Goal: Task Accomplishment & Management: Manage account settings

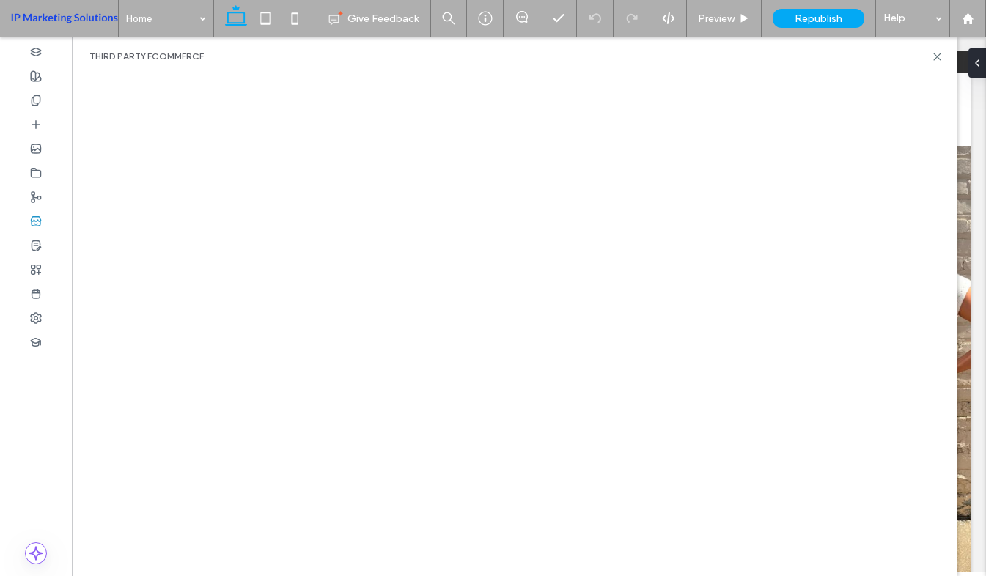
click at [888, 82] on div at bounding box center [514, 325] width 885 height 501
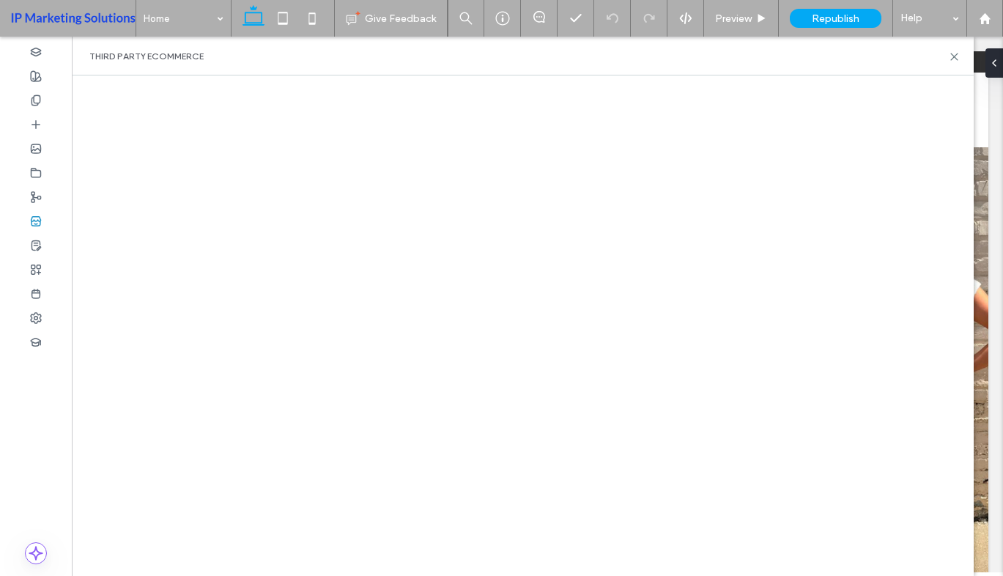
drag, startPoint x: 252, startPoint y: 52, endPoint x: 258, endPoint y: 69, distance: 17.8
click at [252, 52] on div "Third Party eCommerce" at bounding box center [522, 57] width 867 height 12
click at [951, 56] on icon at bounding box center [953, 56] width 11 height 11
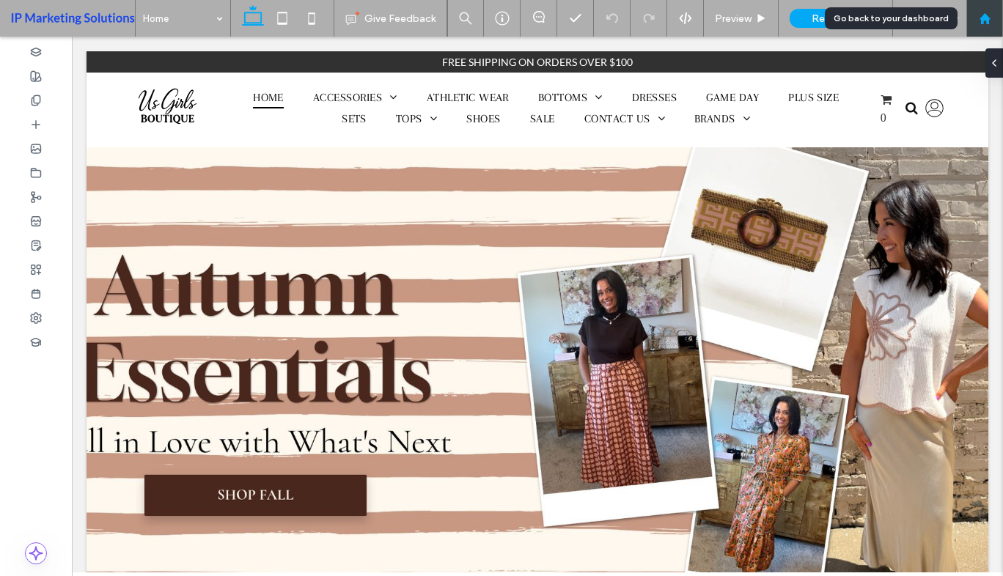
click at [985, 15] on div at bounding box center [984, 18] width 35 height 12
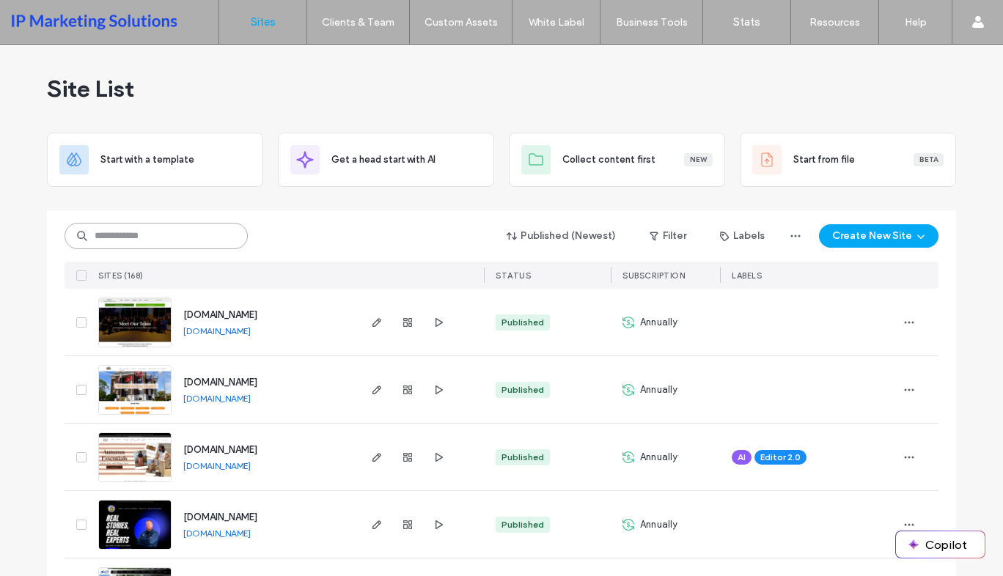
click at [213, 245] on input at bounding box center [155, 236] width 183 height 26
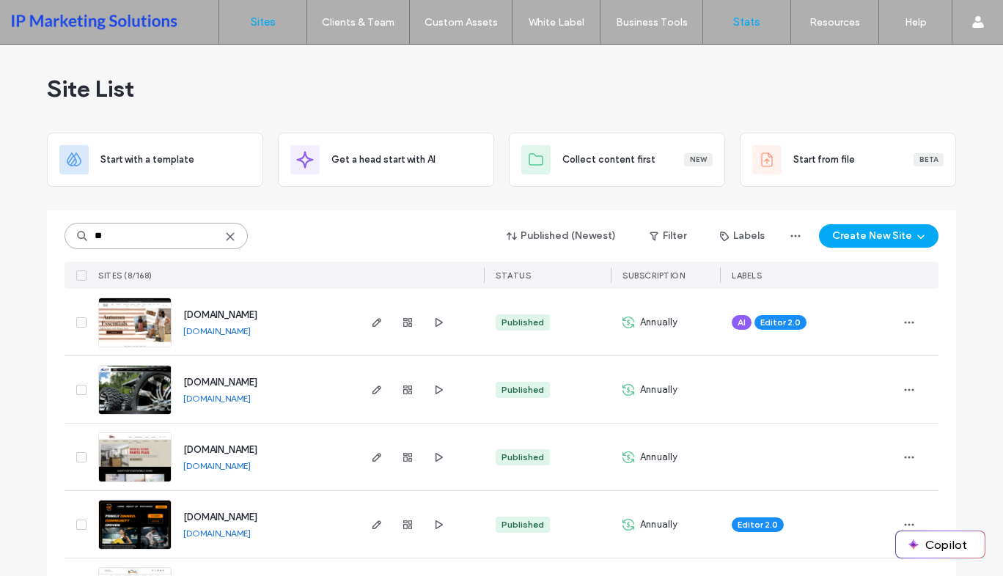
type input "**"
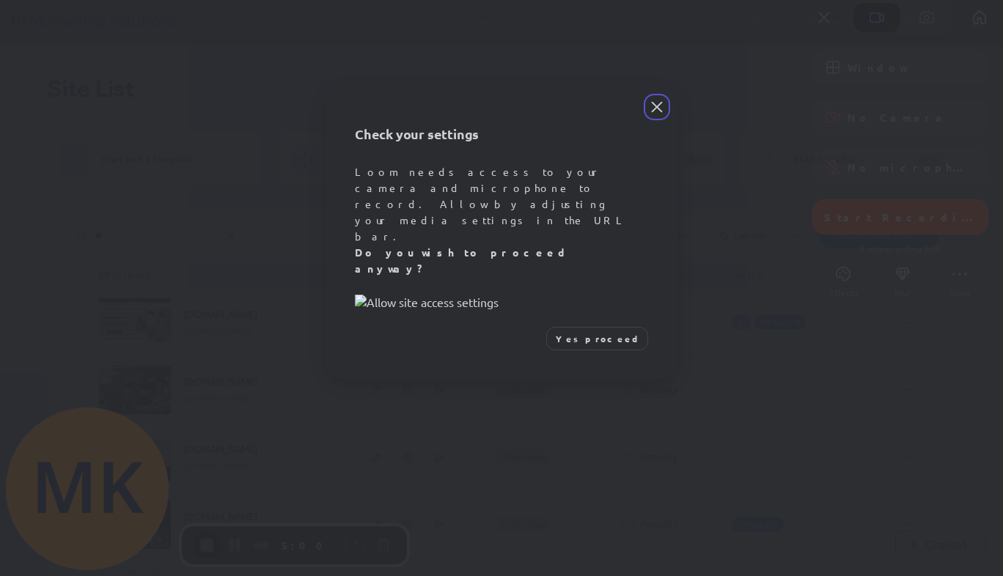
click at [592, 345] on span "Yes proceed" at bounding box center [597, 338] width 83 height 13
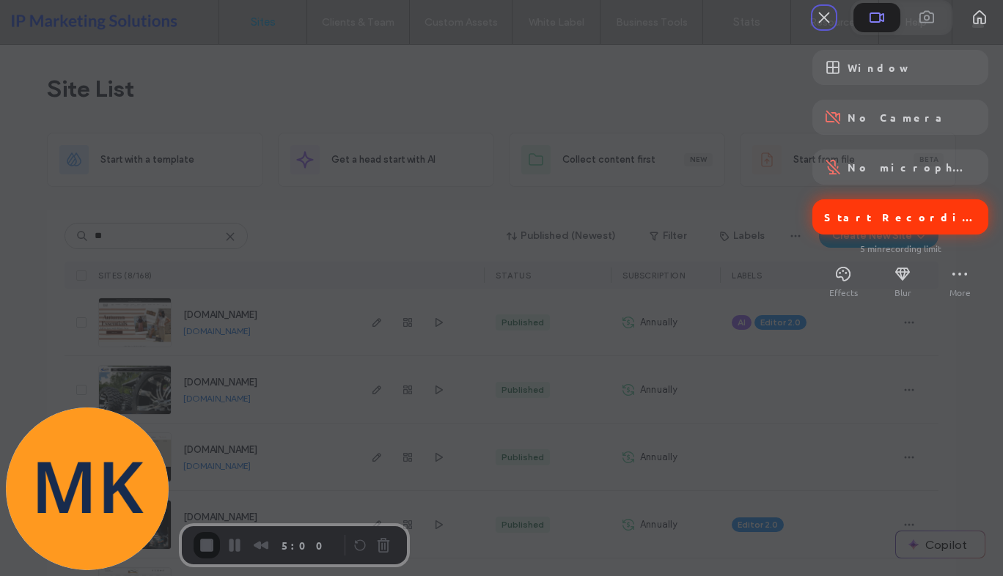
click at [835, 224] on span "Start Recording" at bounding box center [900, 216] width 152 height 13
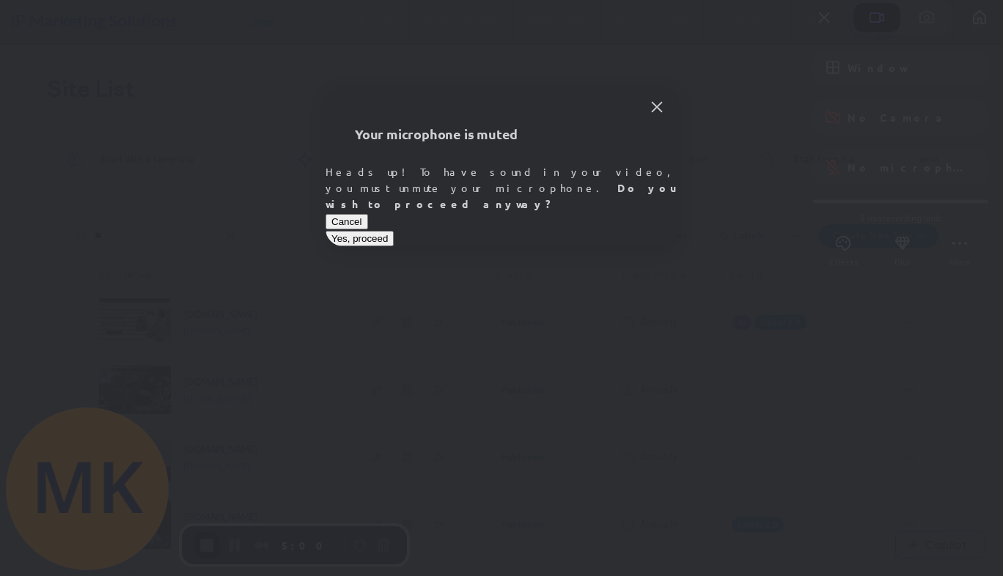
click at [388, 237] on span "Yes, proceed" at bounding box center [359, 238] width 56 height 11
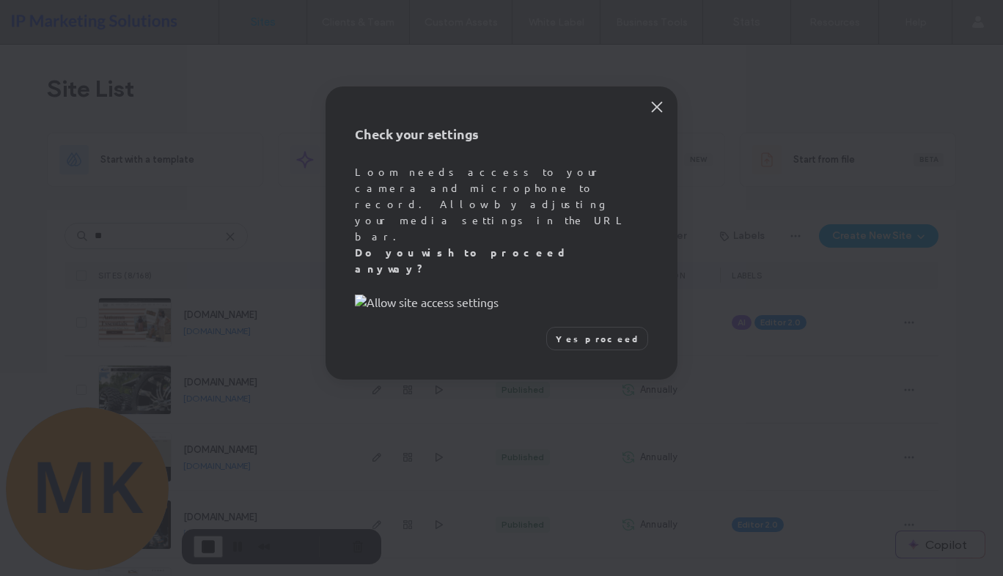
click at [602, 345] on span "Yes proceed" at bounding box center [597, 338] width 83 height 13
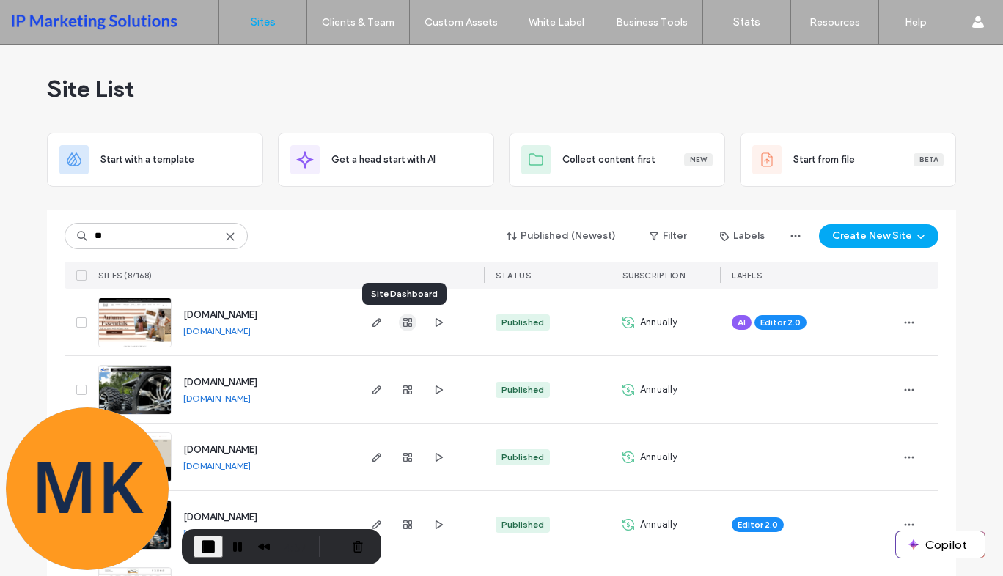
click at [405, 320] on icon "button" at bounding box center [408, 323] width 12 height 12
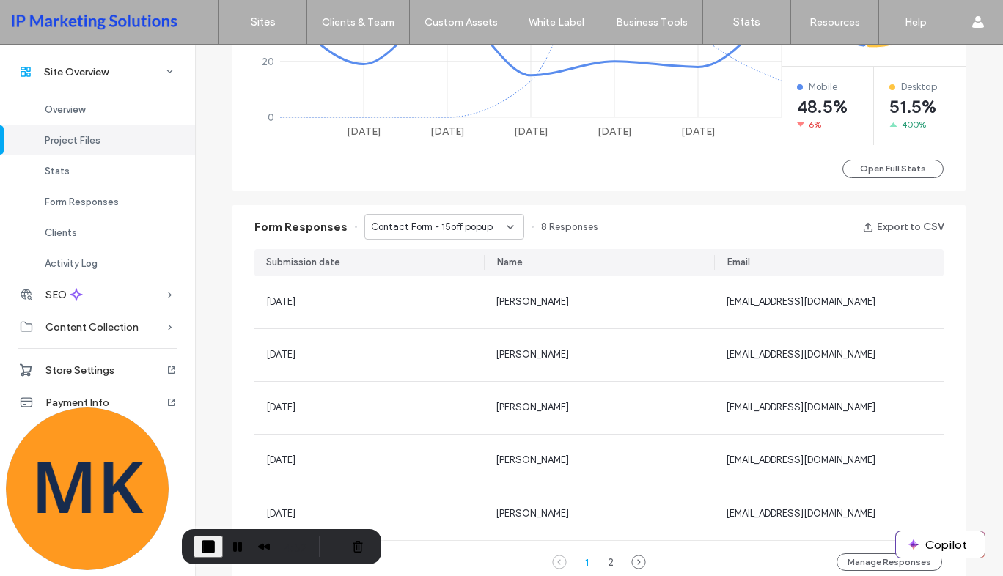
scroll to position [806, 0]
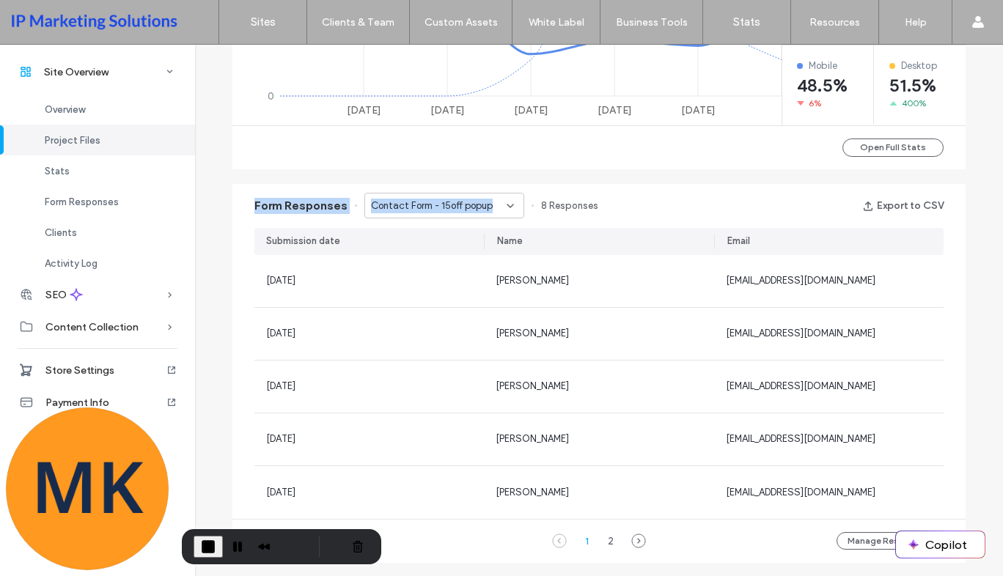
drag, startPoint x: 248, startPoint y: 207, endPoint x: 504, endPoint y: 202, distance: 256.6
click at [504, 202] on div "Form Responses Contact Form - 15off popup 8 Responses Export to CSV" at bounding box center [598, 206] width 733 height 44
click at [504, 202] on icon at bounding box center [510, 206] width 12 height 12
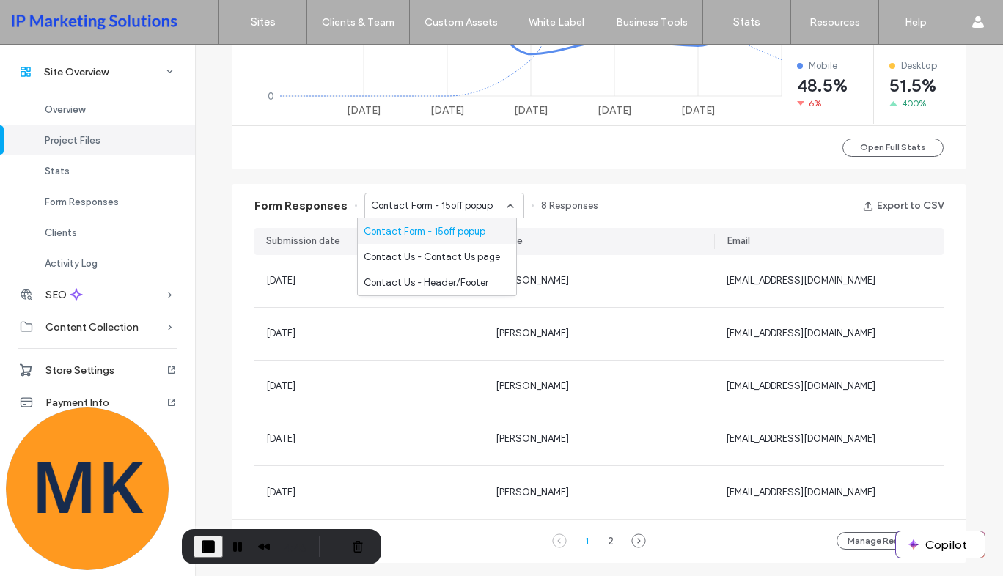
click at [456, 226] on span "Contact Form - 15off popup" at bounding box center [425, 231] width 122 height 15
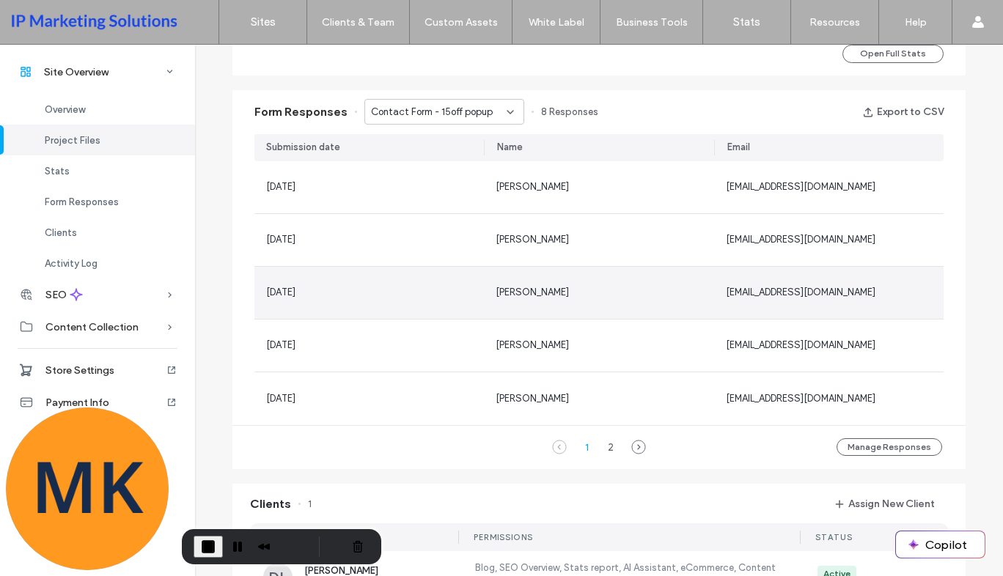
scroll to position [953, 0]
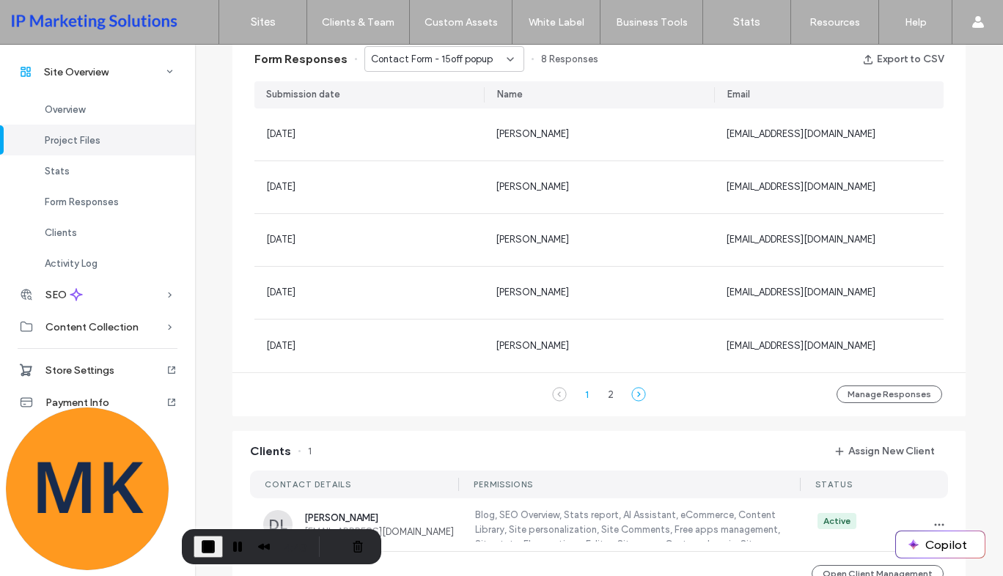
click at [633, 391] on icon at bounding box center [638, 394] width 15 height 15
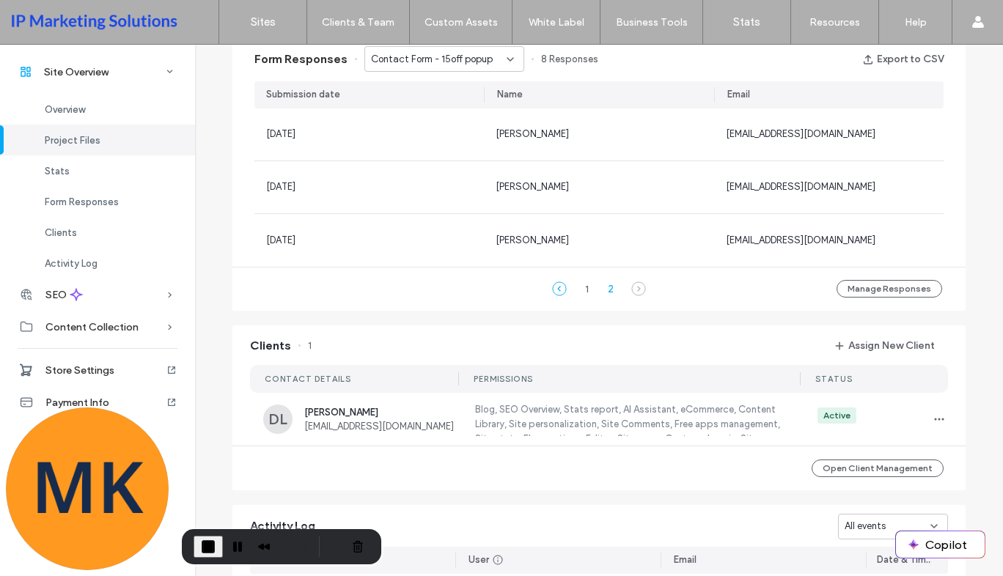
click at [552, 290] on icon at bounding box center [559, 288] width 15 height 15
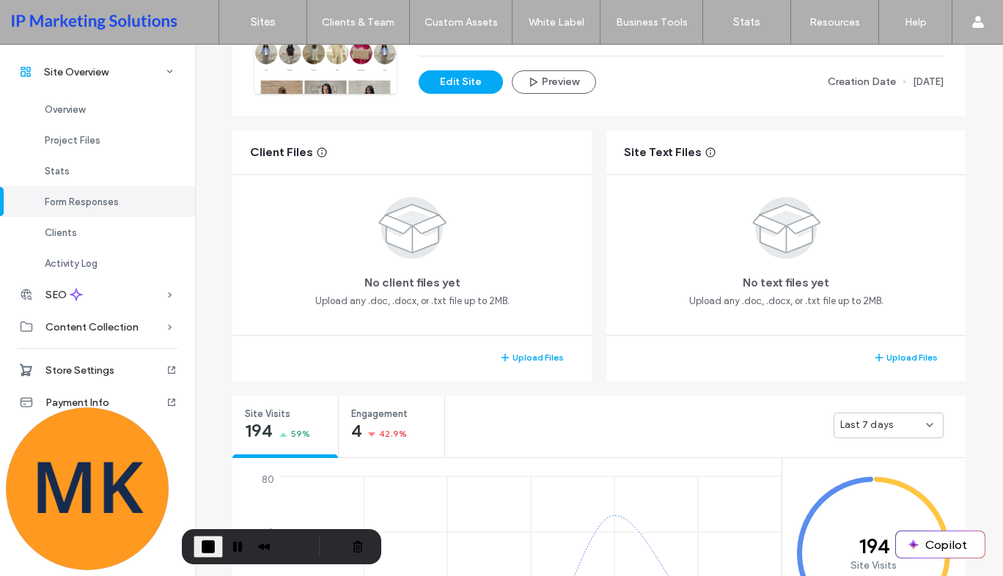
scroll to position [7, 0]
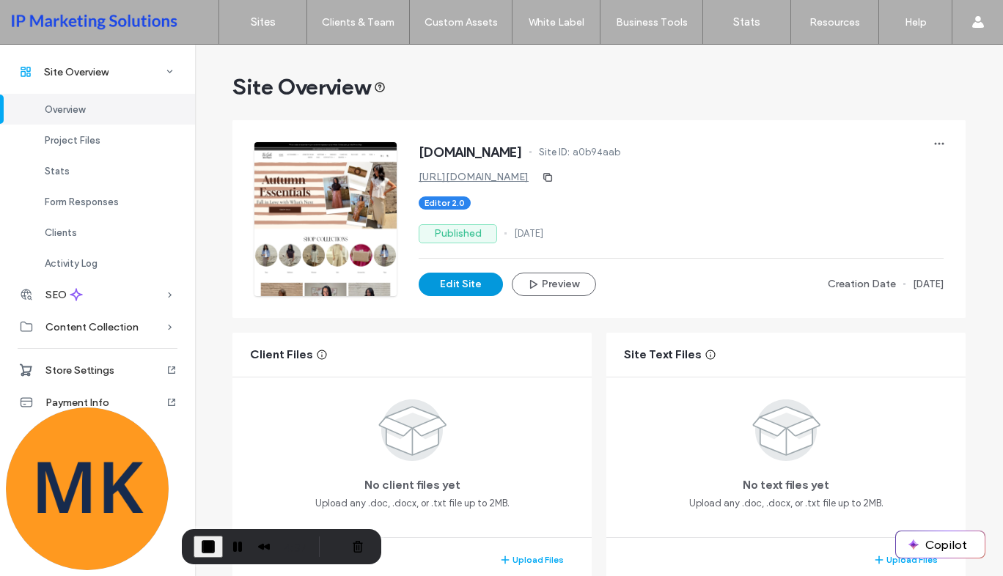
click at [463, 284] on button "Edit Site" at bounding box center [461, 284] width 84 height 23
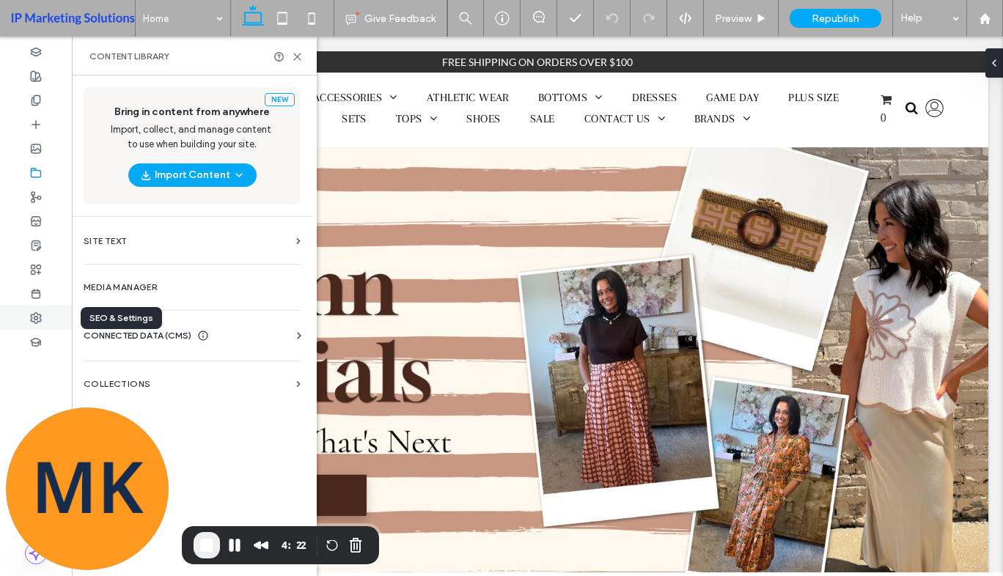
click at [33, 314] on icon at bounding box center [36, 318] width 12 height 12
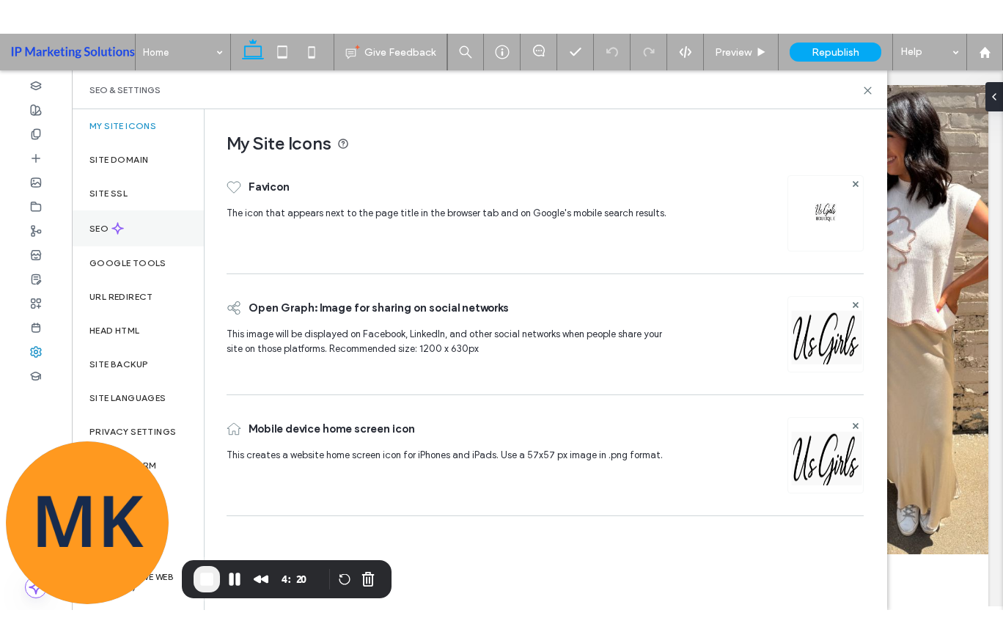
scroll to position [147, 0]
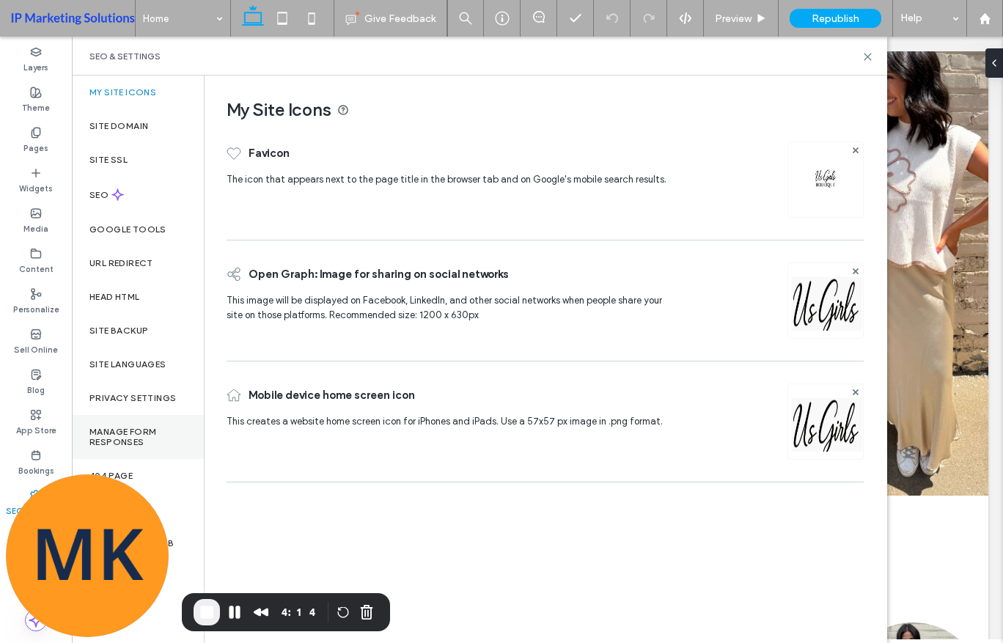
click at [131, 439] on label "Manage Form Responses" at bounding box center [137, 437] width 97 height 21
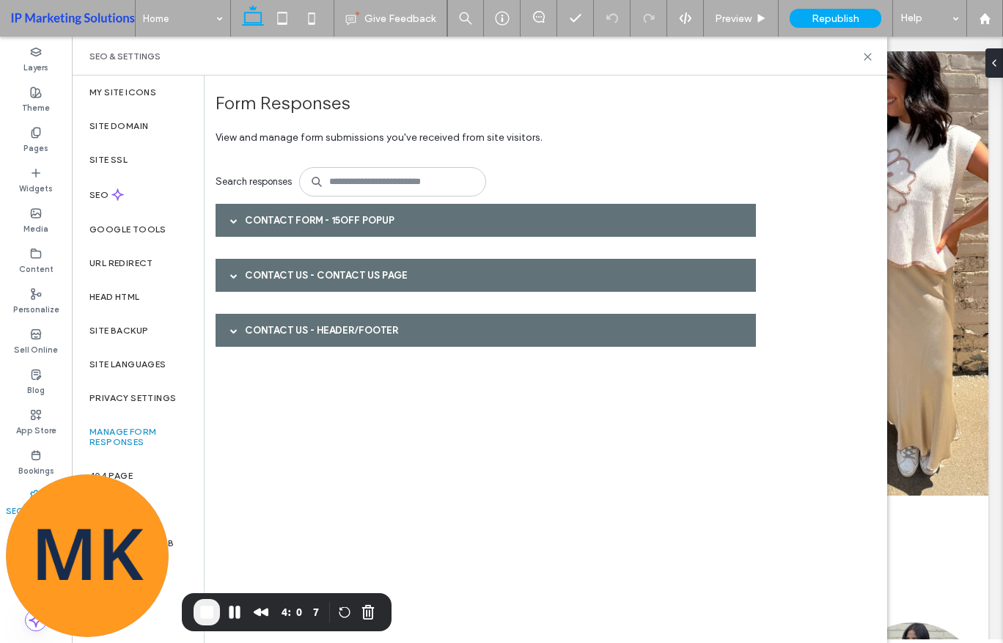
click at [282, 230] on div "Contact Form - 15off popup" at bounding box center [485, 220] width 540 height 33
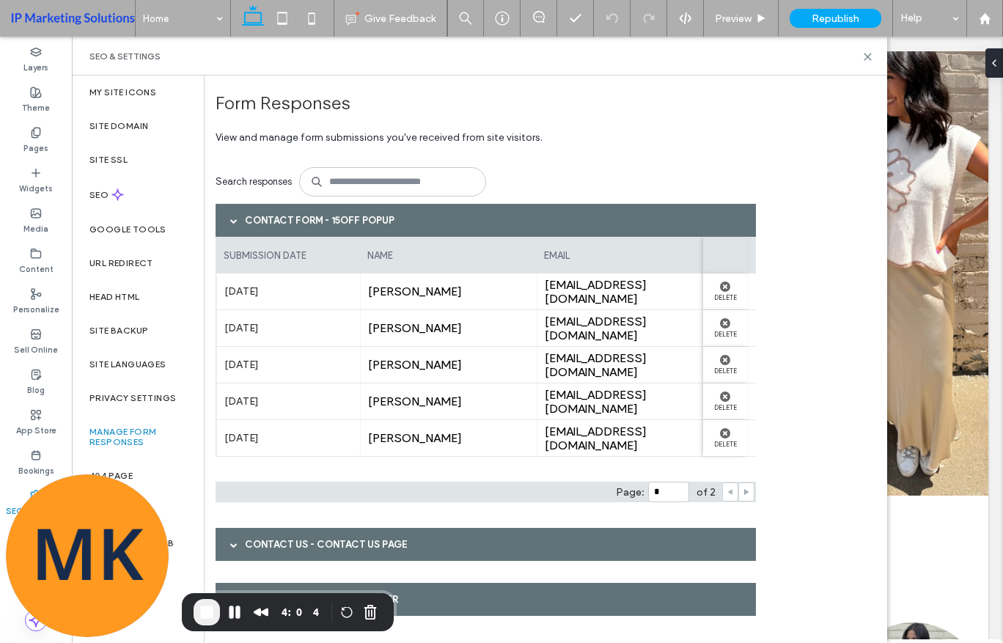
click at [748, 493] on icon at bounding box center [745, 491] width 7 height 7
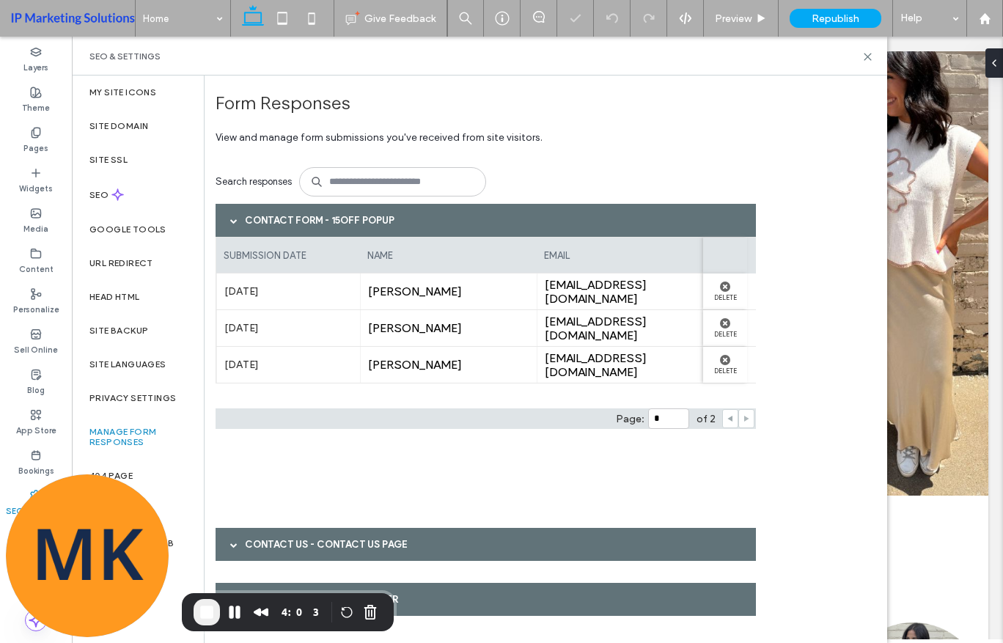
click at [727, 416] on icon at bounding box center [729, 418] width 7 height 7
type input "*"
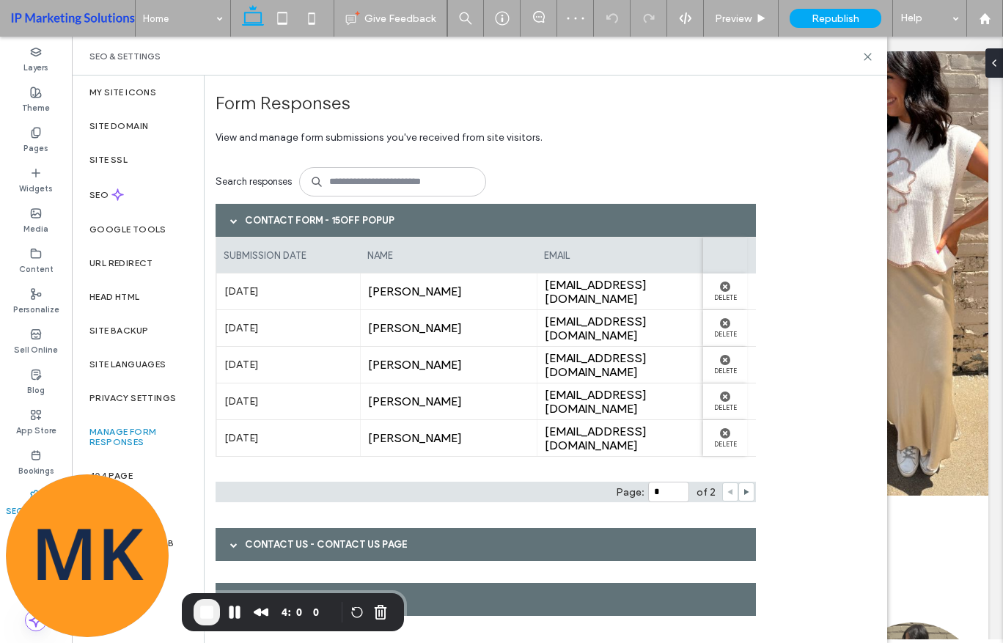
click at [207, 575] on button "End Recording" at bounding box center [206, 612] width 26 height 26
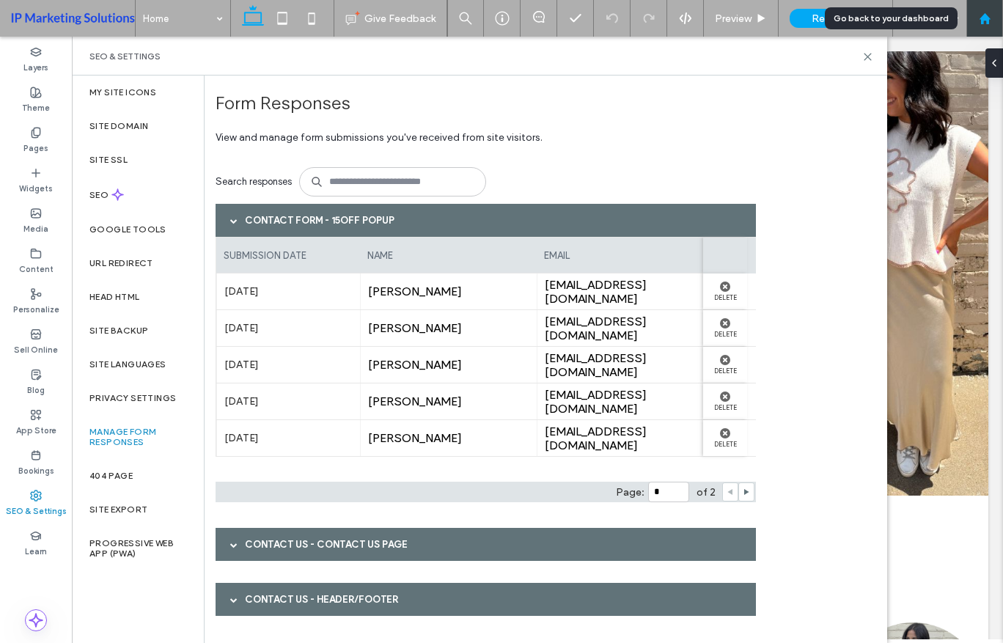
drag, startPoint x: 990, startPoint y: 21, endPoint x: 992, endPoint y: 36, distance: 15.5
click at [990, 21] on icon at bounding box center [984, 18] width 12 height 12
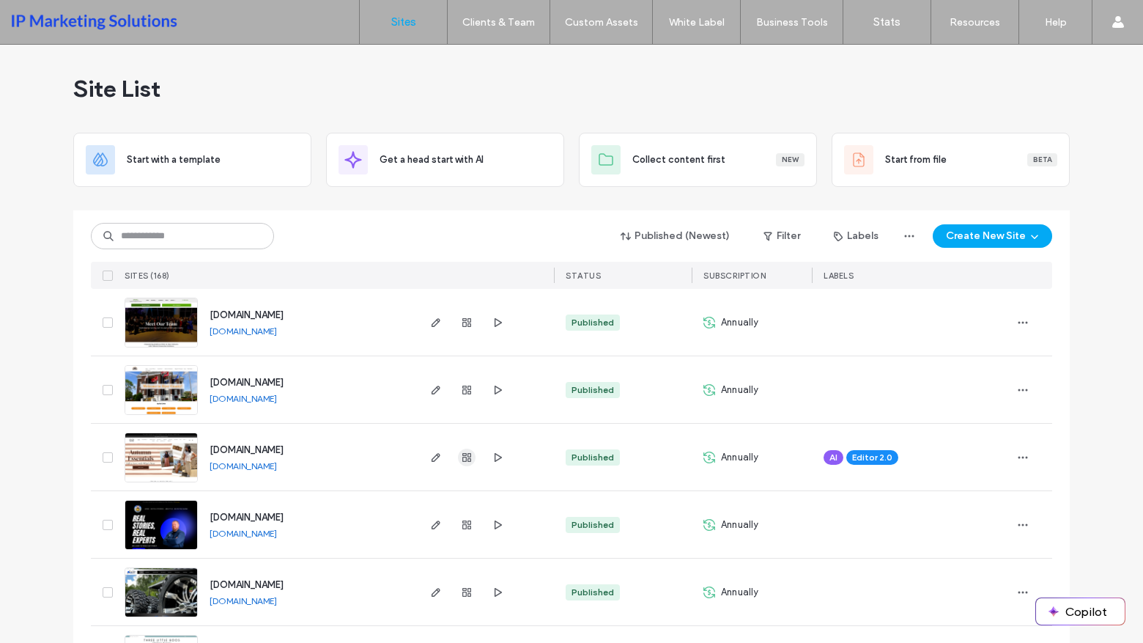
click at [465, 460] on icon "button" at bounding box center [467, 457] width 12 height 12
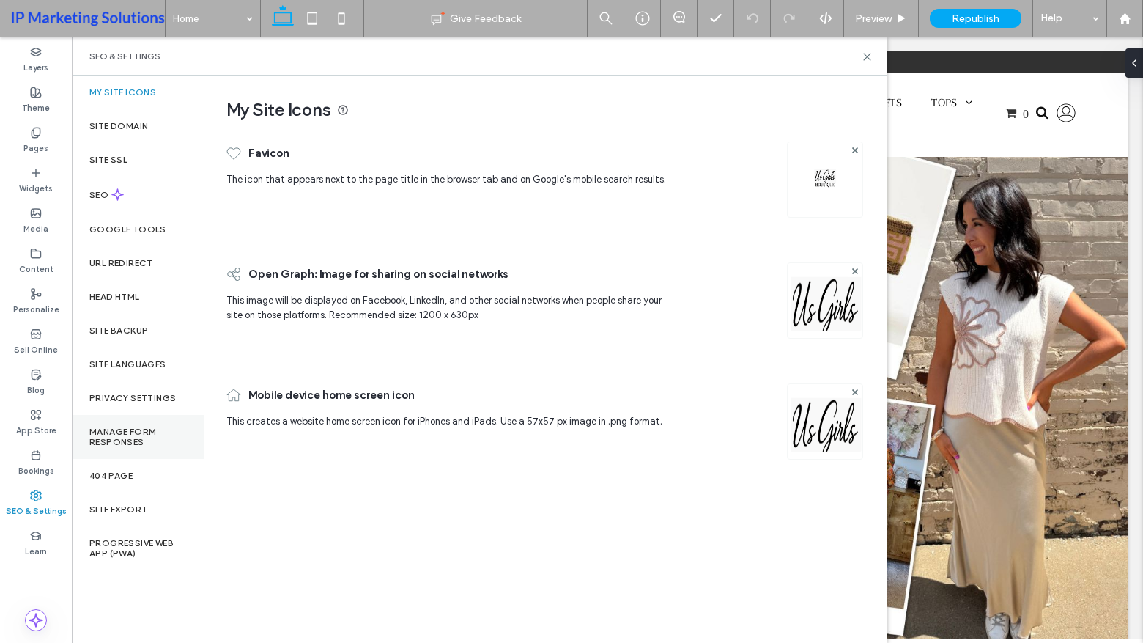
click at [130, 448] on div "Manage Form Responses" at bounding box center [138, 437] width 132 height 44
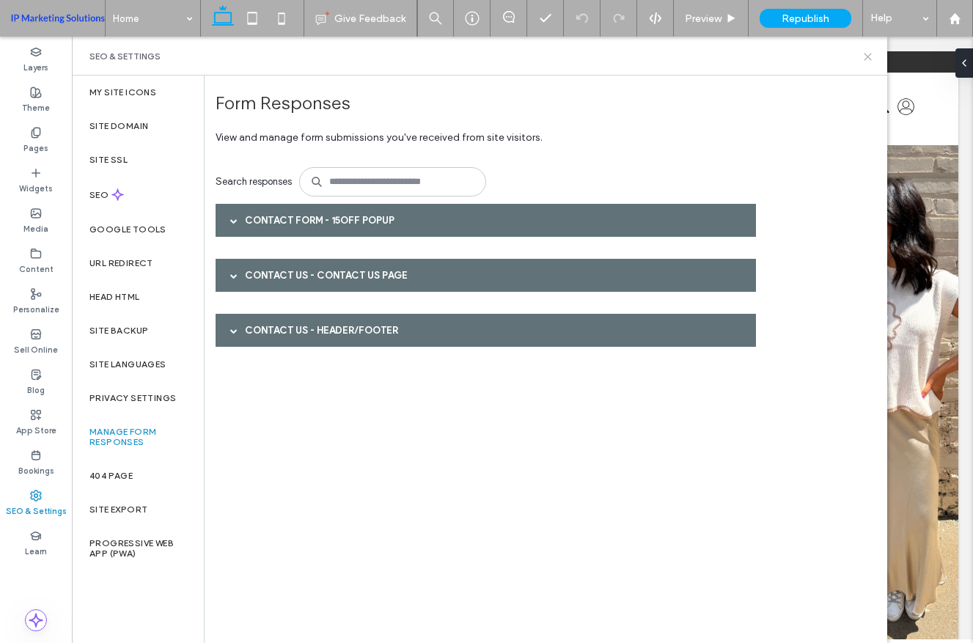
click at [863, 62] on icon at bounding box center [867, 56] width 11 height 11
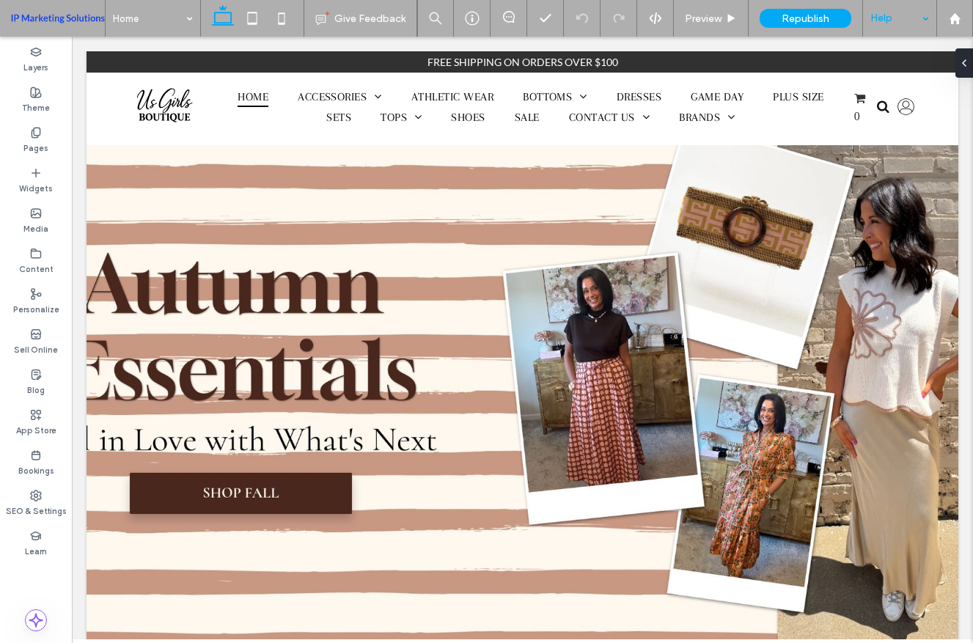
click at [913, 23] on div "Help" at bounding box center [899, 18] width 73 height 37
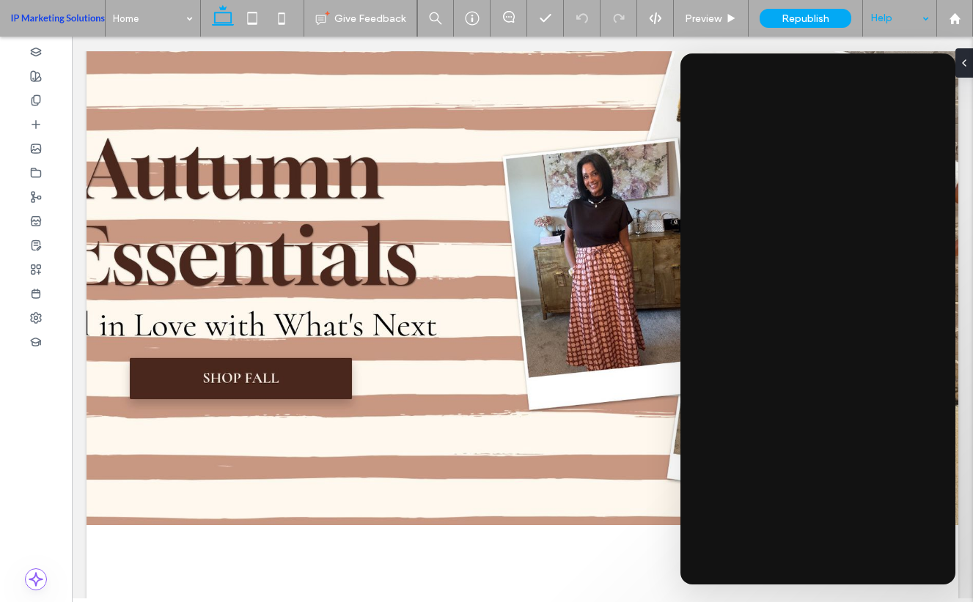
scroll to position [147, 0]
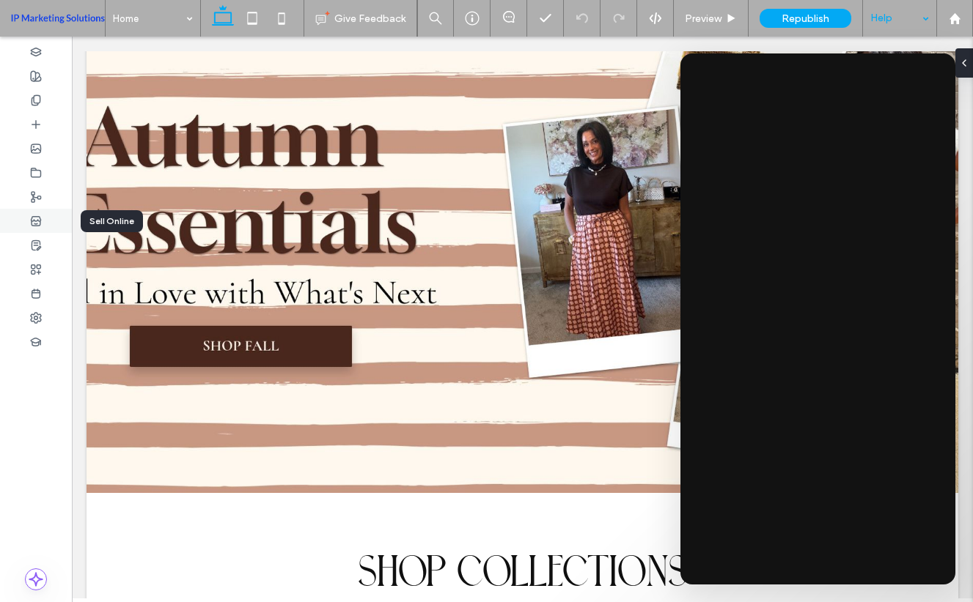
click at [42, 221] on div at bounding box center [36, 221] width 72 height 24
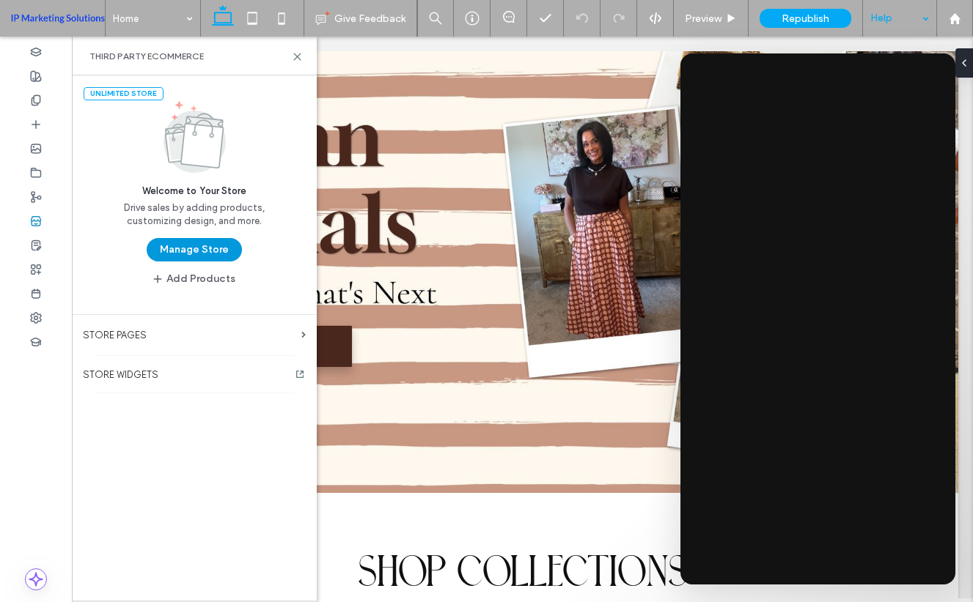
click at [202, 251] on button "Manage Store" at bounding box center [194, 249] width 95 height 23
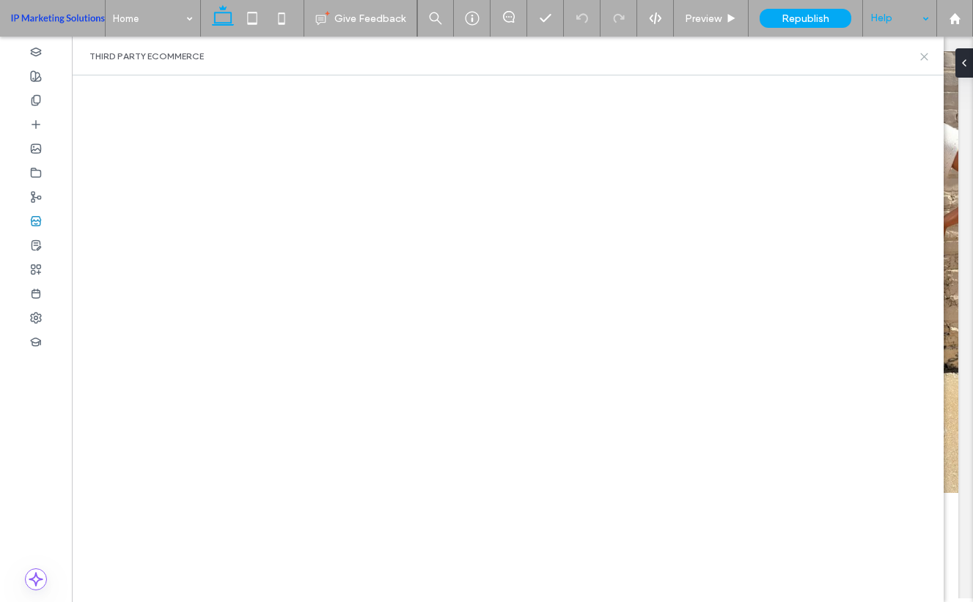
click at [920, 53] on icon at bounding box center [923, 56] width 11 height 11
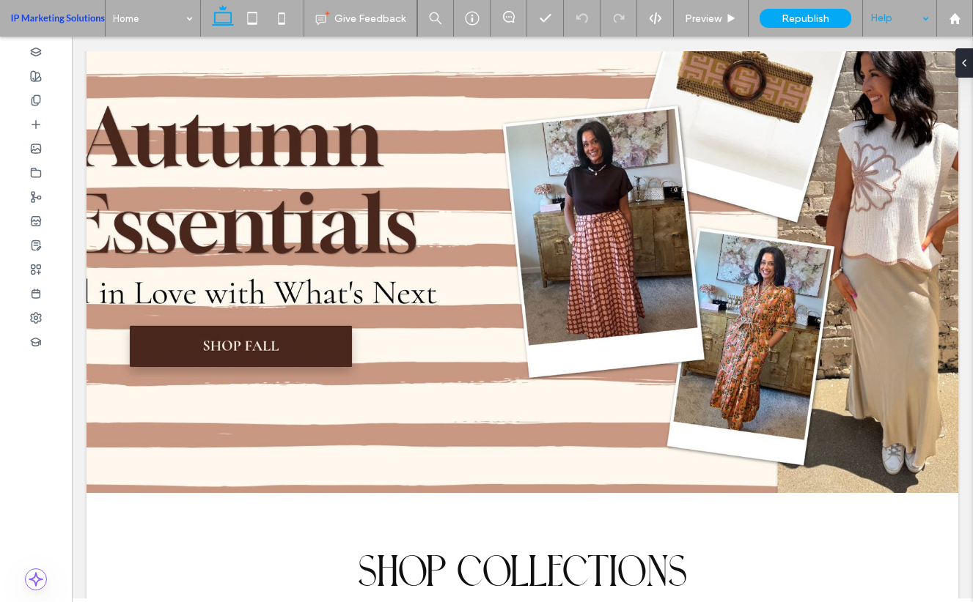
click at [903, 14] on div "Help" at bounding box center [899, 18] width 73 height 37
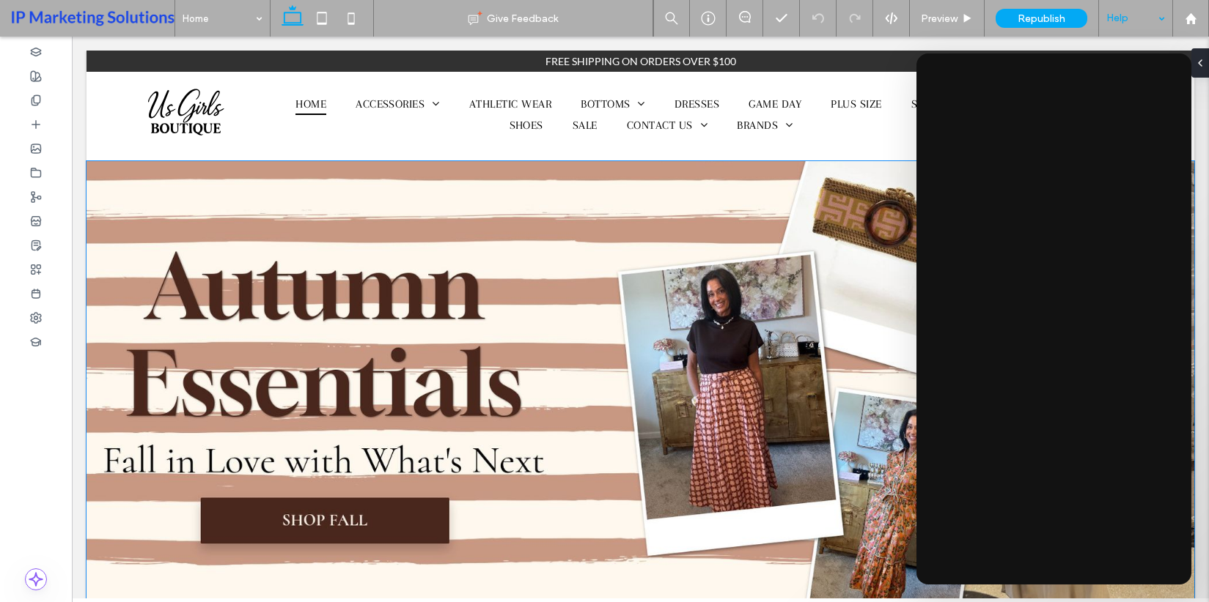
scroll to position [0, 0]
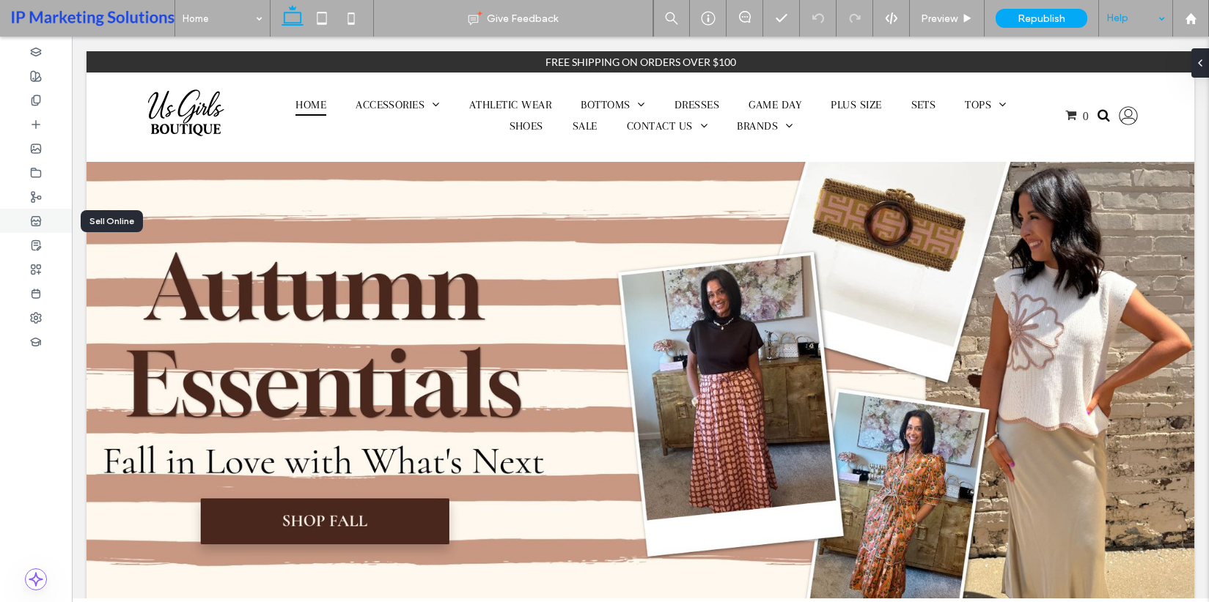
click at [43, 223] on div at bounding box center [36, 221] width 72 height 24
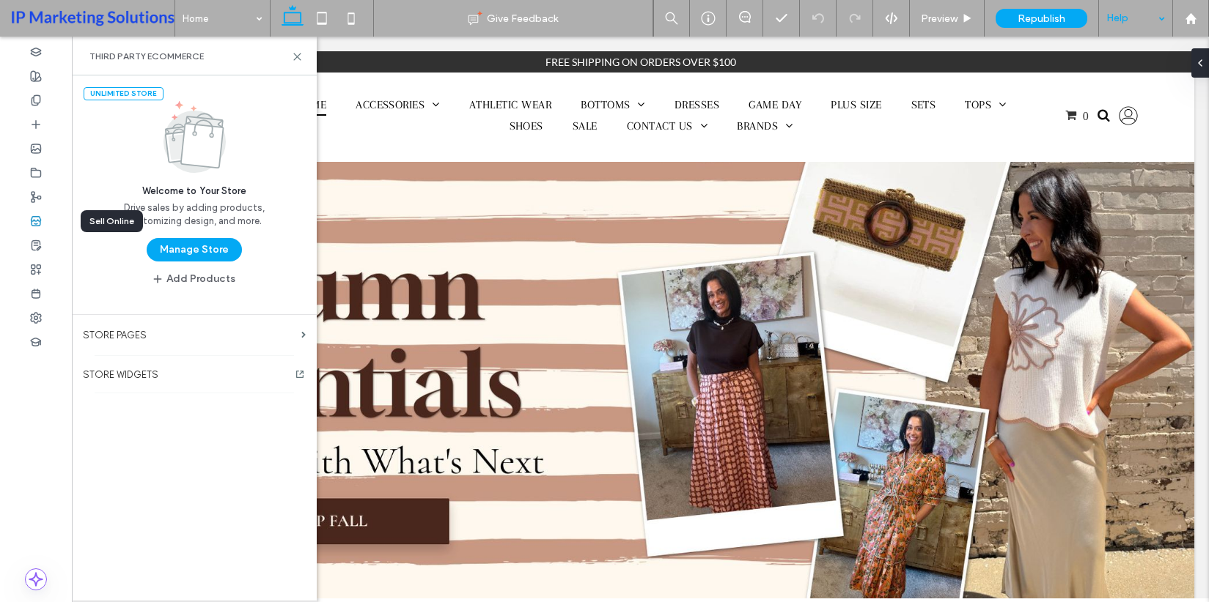
click at [34, 222] on icon at bounding box center [36, 221] width 12 height 12
click at [225, 257] on button "Manage Store" at bounding box center [194, 249] width 95 height 23
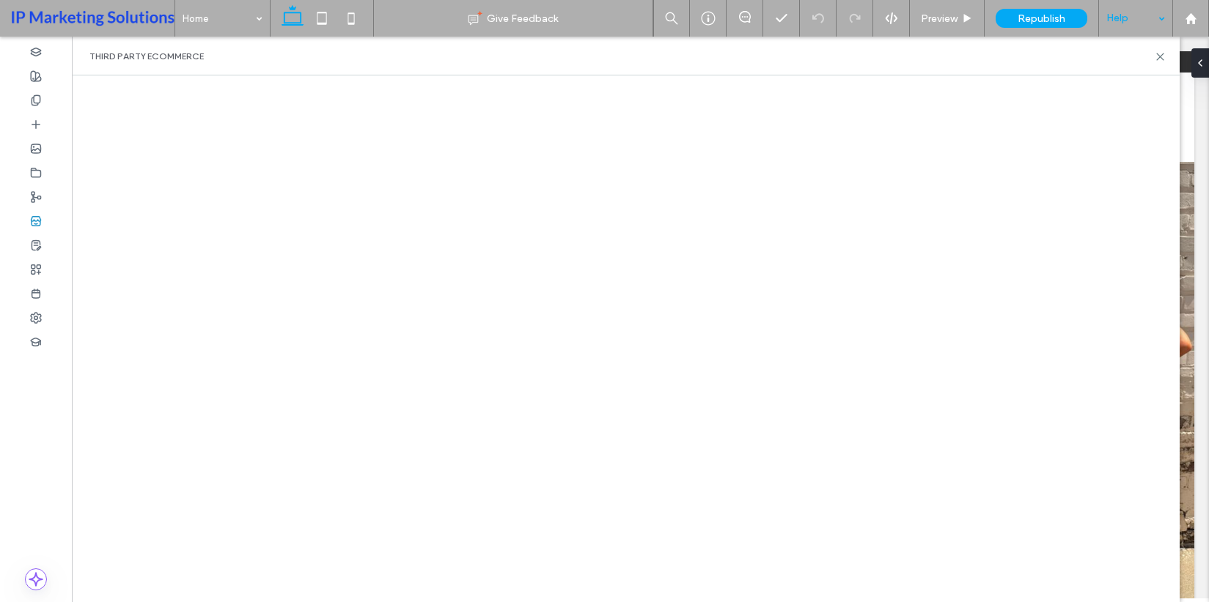
click at [1046, 59] on div "Third Party eCommerce" at bounding box center [625, 57] width 1072 height 12
